Goal: Task Accomplishment & Management: Use online tool/utility

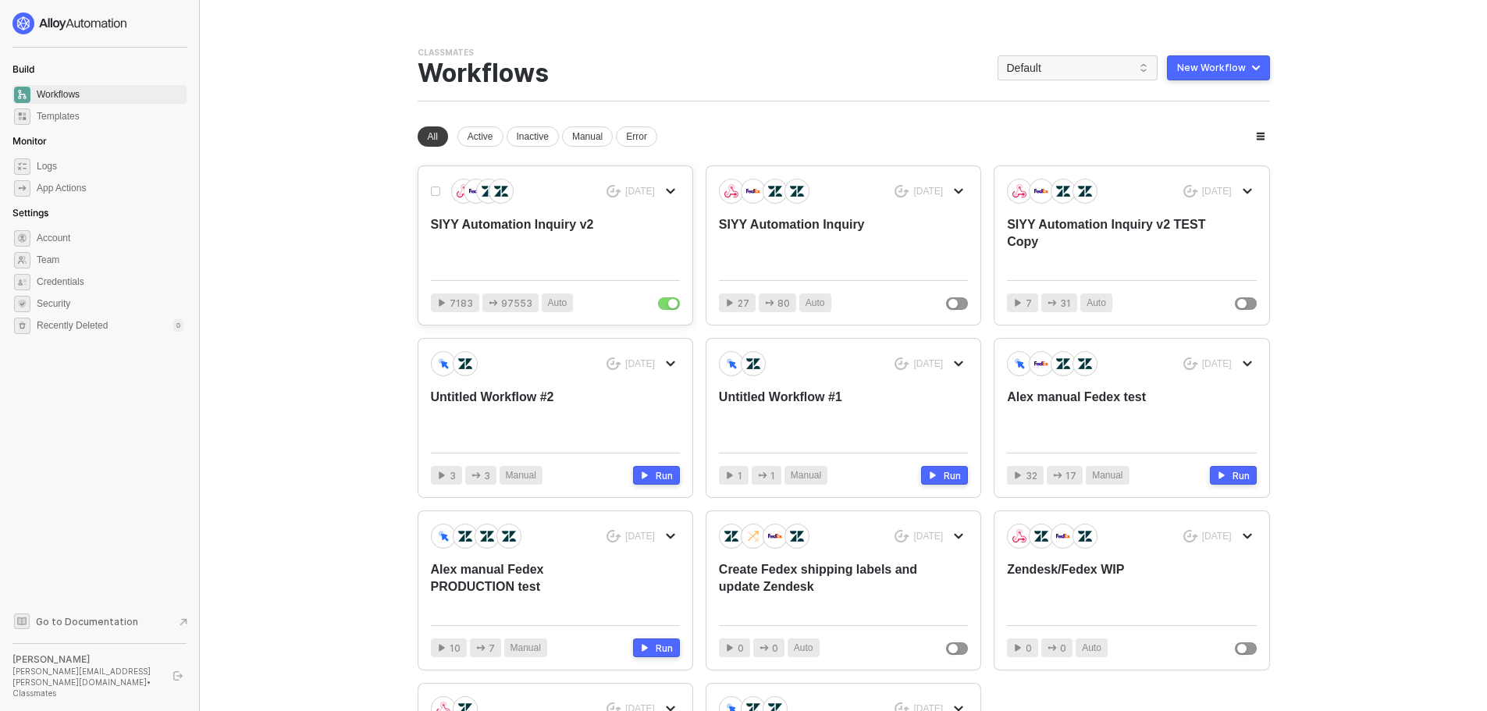
click at [531, 223] on div "SIYY Automation Inquiry v2" at bounding box center [530, 242] width 199 height 52
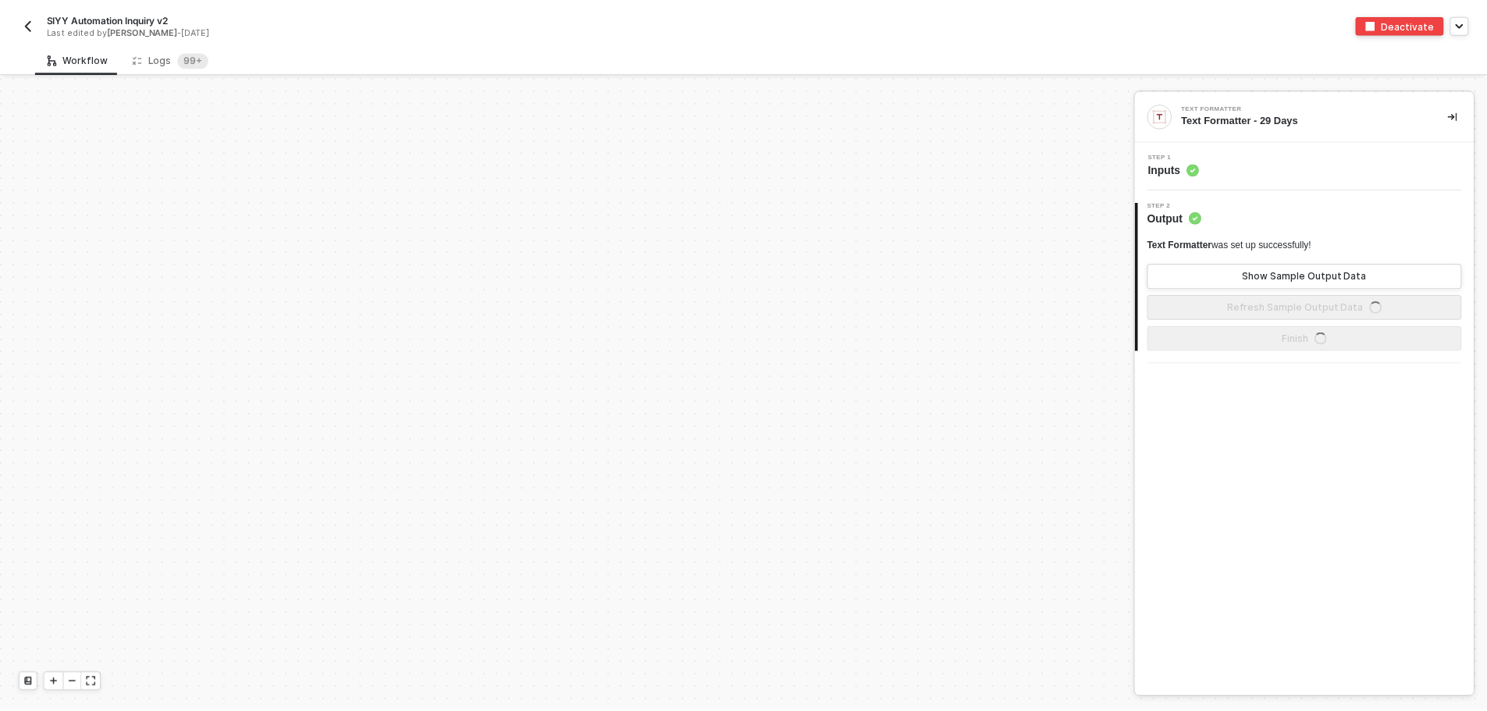
scroll to position [471, 0]
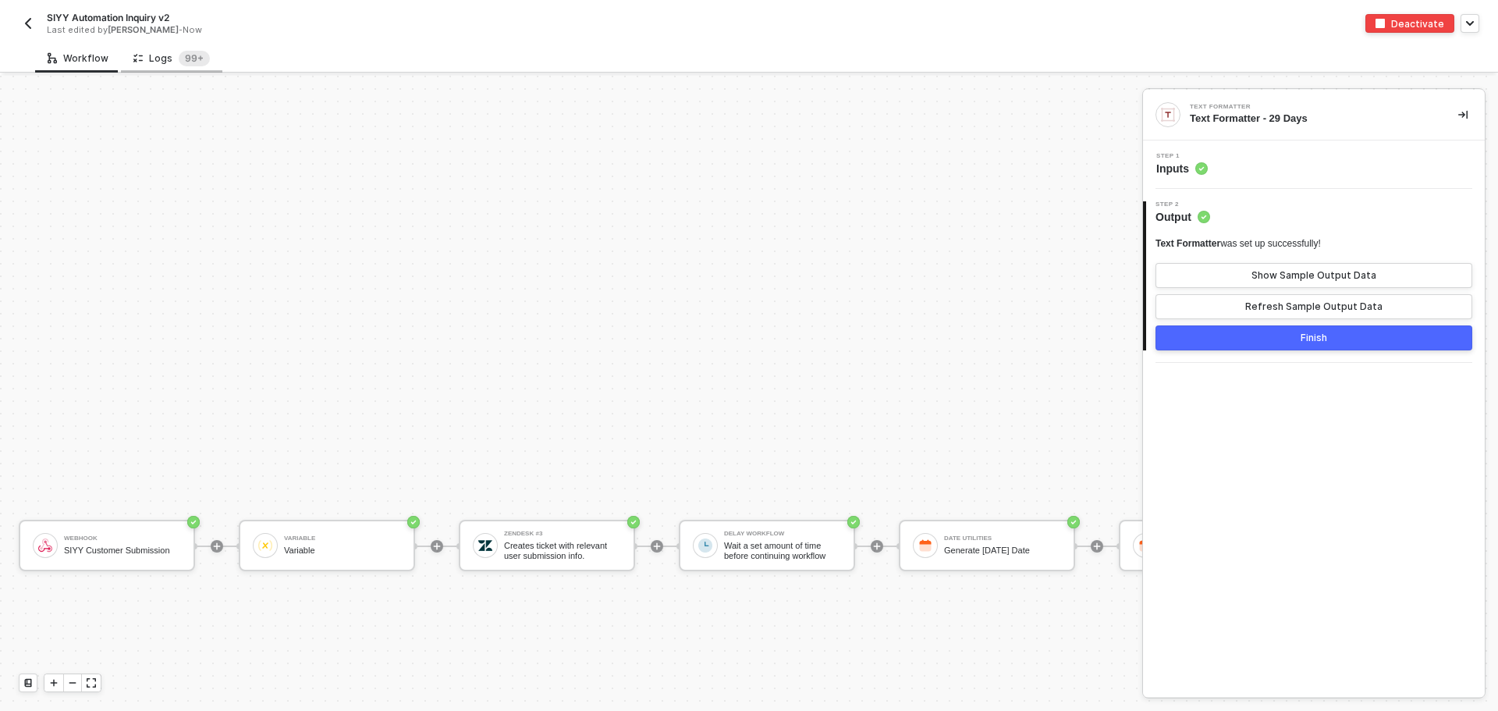
click at [158, 59] on div "Logs 99+" at bounding box center [171, 59] width 76 height 16
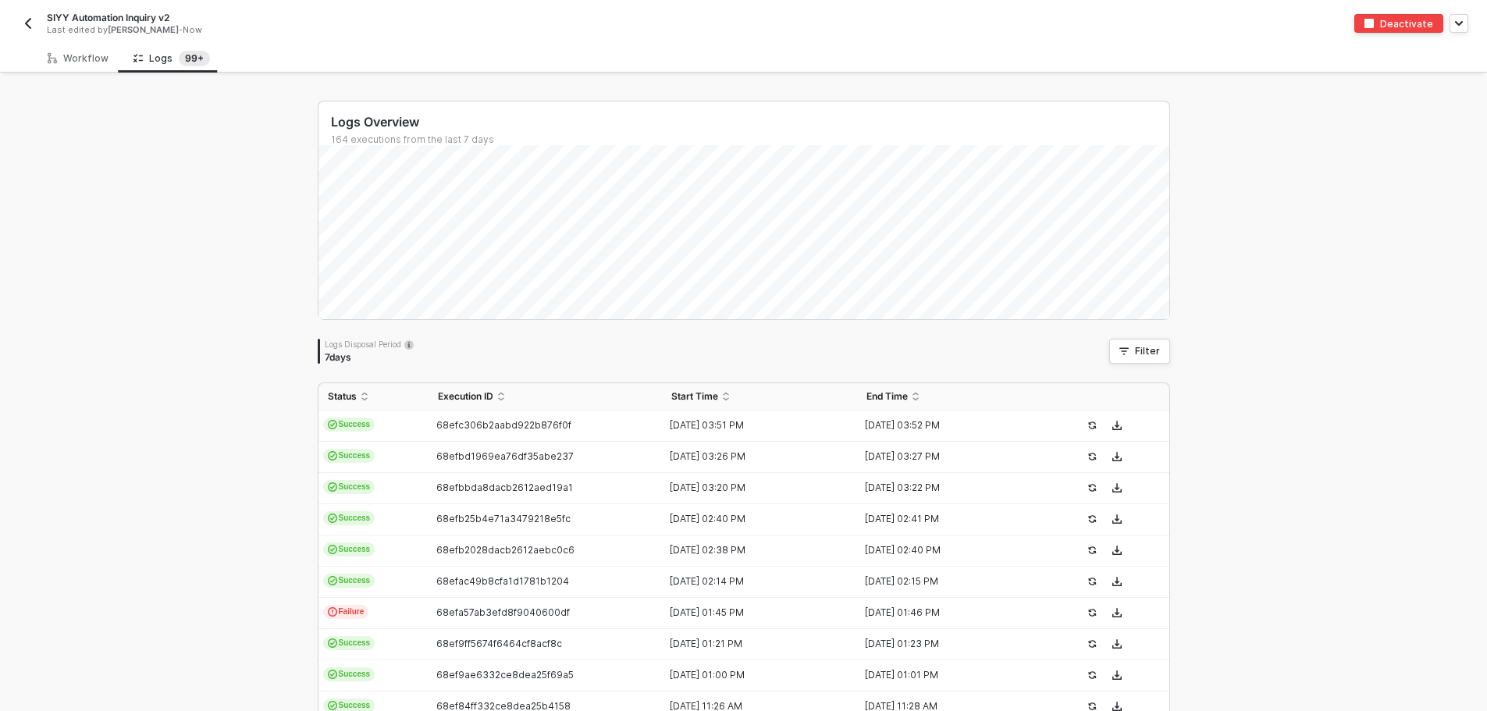
click at [1287, 191] on div "Logs Overview 164 executions from the last 7 days Mon 13 Success 16 Failure 2 L…" at bounding box center [743, 590] width 1487 height 1029
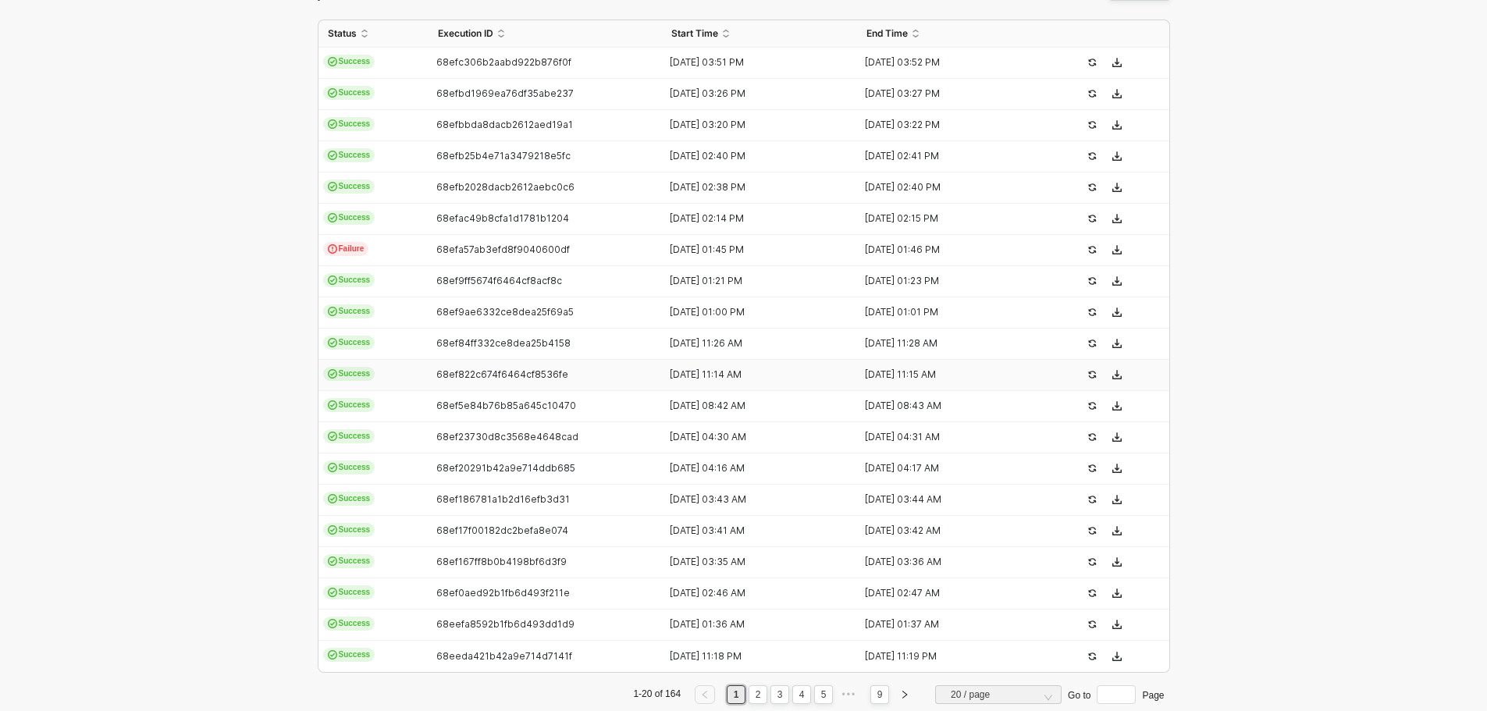
scroll to position [393, 0]
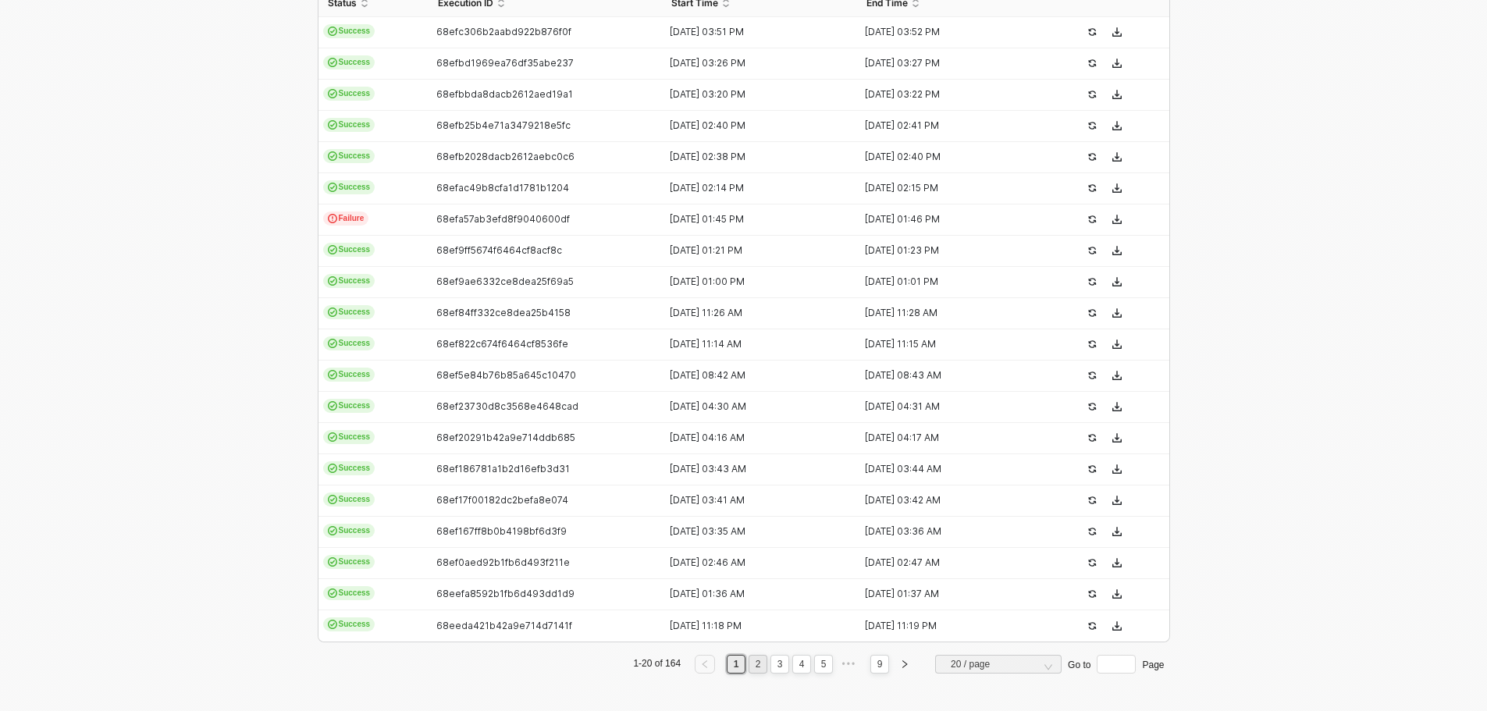
click at [754, 666] on link "2" at bounding box center [758, 663] width 15 height 17
